Goal: Find specific page/section: Find specific page/section

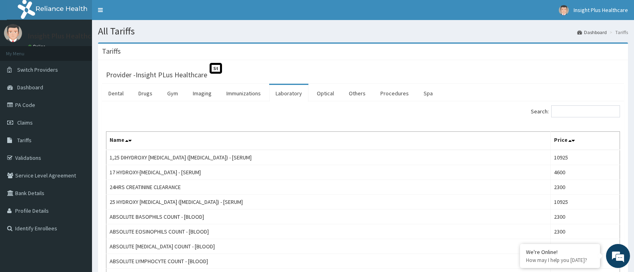
click at [76, 105] on link "PA Code" at bounding box center [46, 105] width 92 height 18
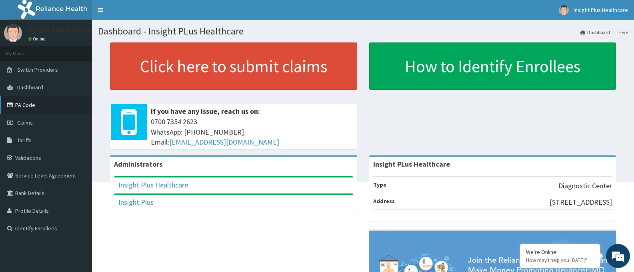
click at [63, 108] on link "PA Code" at bounding box center [46, 105] width 92 height 18
click at [71, 110] on link "PA Code" at bounding box center [46, 105] width 92 height 18
